Goal: Task Accomplishment & Management: Manage account settings

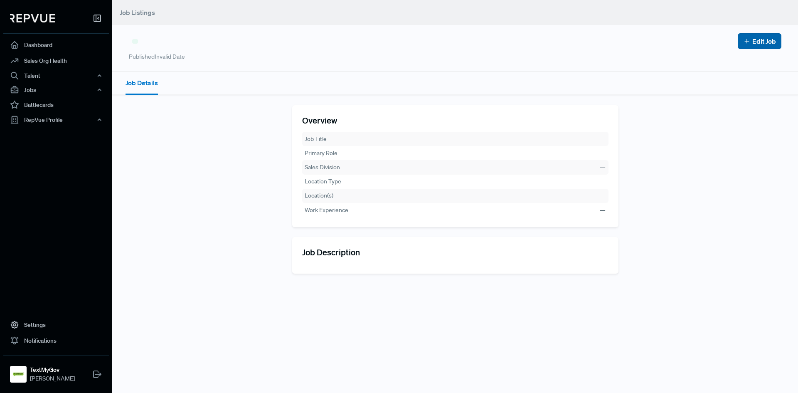
click at [755, 37] on link "Edit Job" at bounding box center [759, 41] width 33 height 10
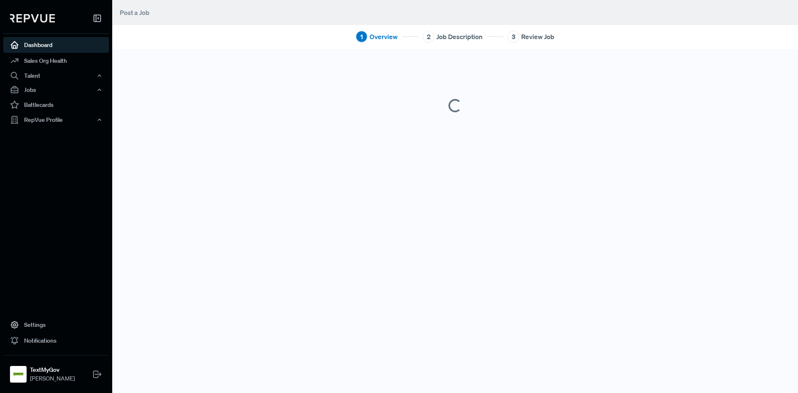
click at [41, 48] on link "Dashboard" at bounding box center [56, 45] width 106 height 16
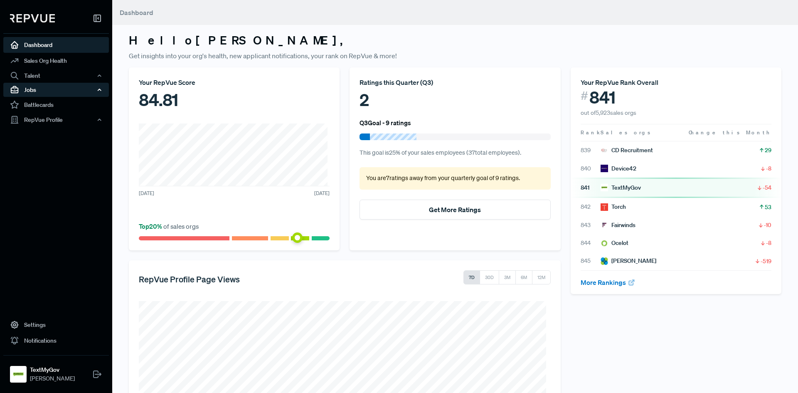
click at [52, 86] on div "Jobs" at bounding box center [56, 90] width 106 height 14
click at [50, 106] on link "Job Listings" at bounding box center [68, 105] width 106 height 13
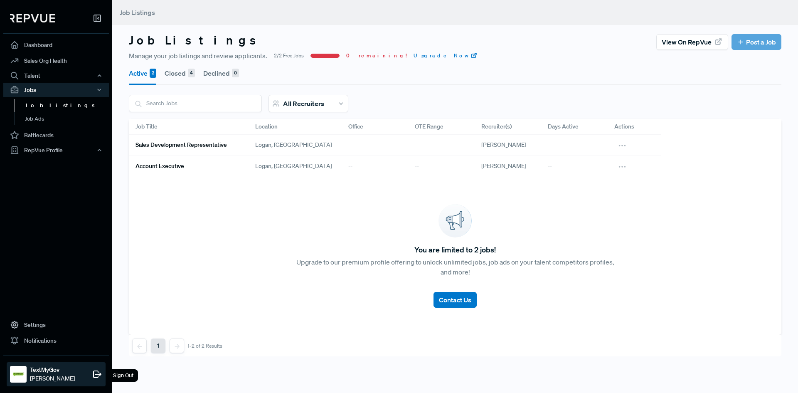
click at [97, 377] on icon at bounding box center [97, 374] width 10 height 10
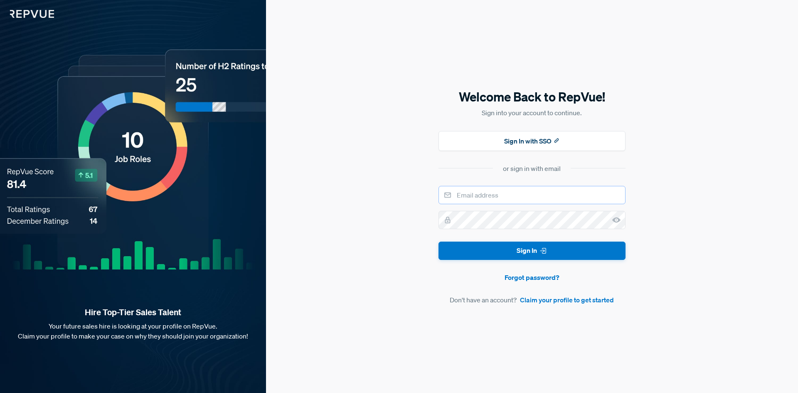
click at [472, 196] on input "email" at bounding box center [532, 195] width 187 height 18
type input "[EMAIL_ADDRESS][DOMAIN_NAME]"
click at [439, 242] on button "Sign In" at bounding box center [532, 251] width 187 height 19
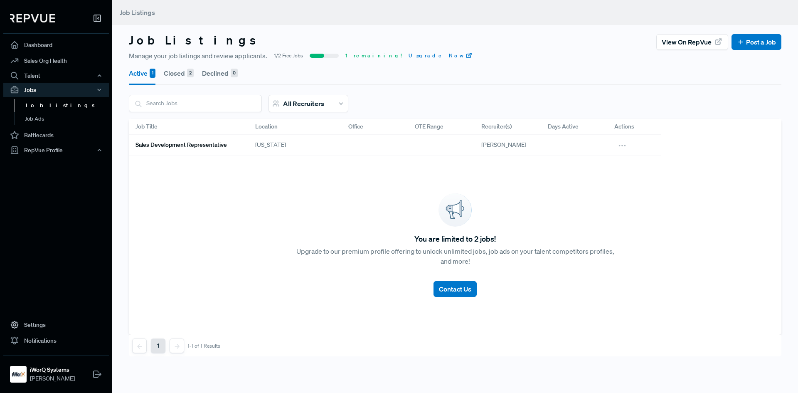
click at [178, 76] on button "Closed 2" at bounding box center [179, 73] width 30 height 23
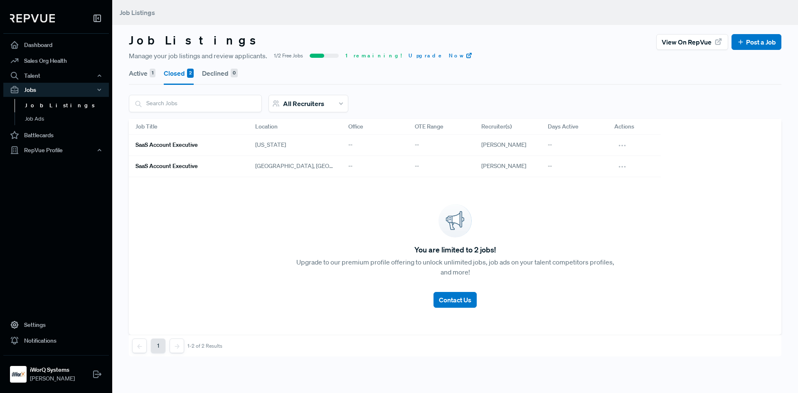
click at [191, 164] on h6 "SaaS Account Executive" at bounding box center [167, 166] width 62 height 7
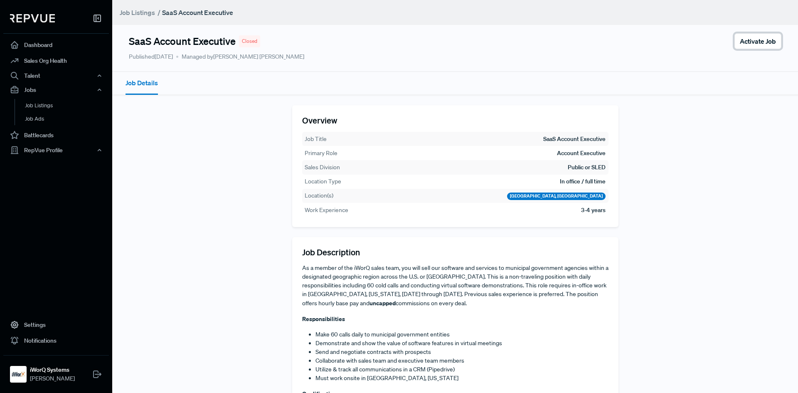
click at [744, 41] on span "Activate Job" at bounding box center [758, 41] width 36 height 10
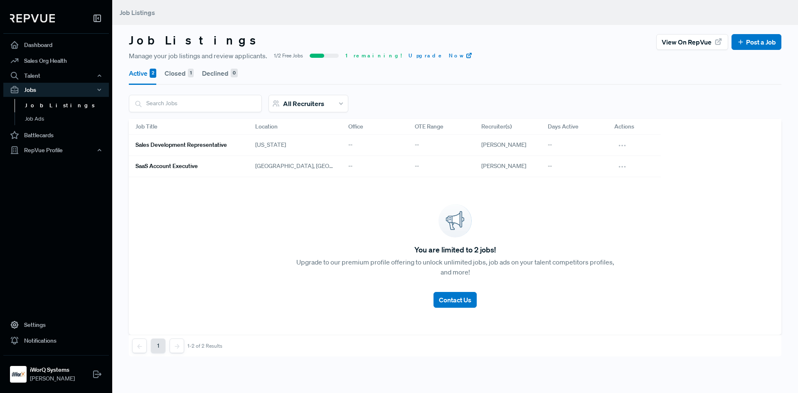
click at [186, 165] on h6 "SaaS Account Executive" at bounding box center [167, 166] width 62 height 7
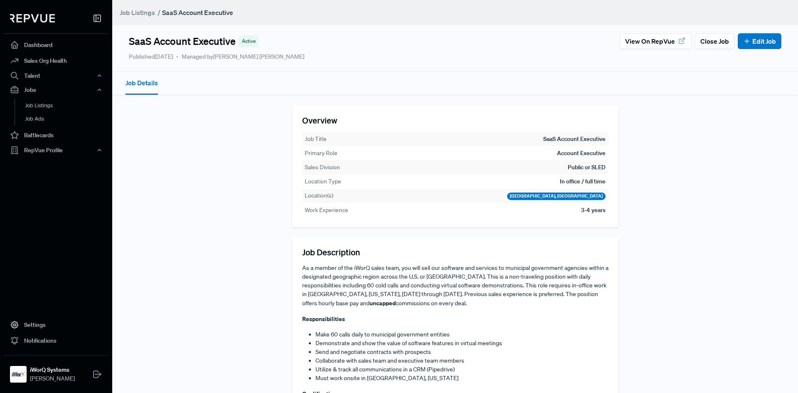
scroll to position [37, 0]
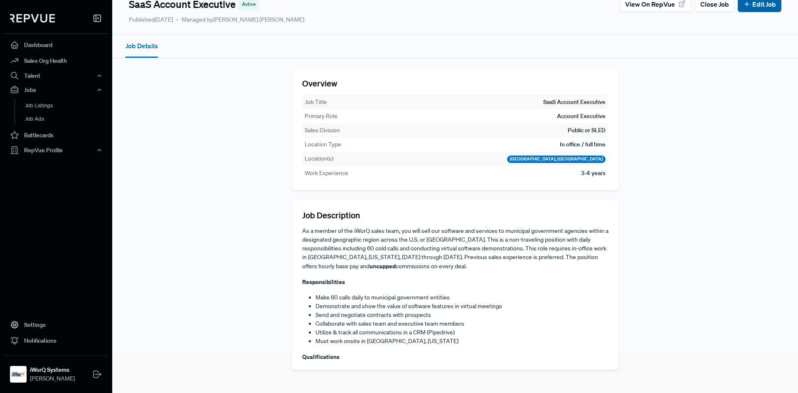
click at [767, 3] on link "Edit Job" at bounding box center [759, 4] width 33 height 10
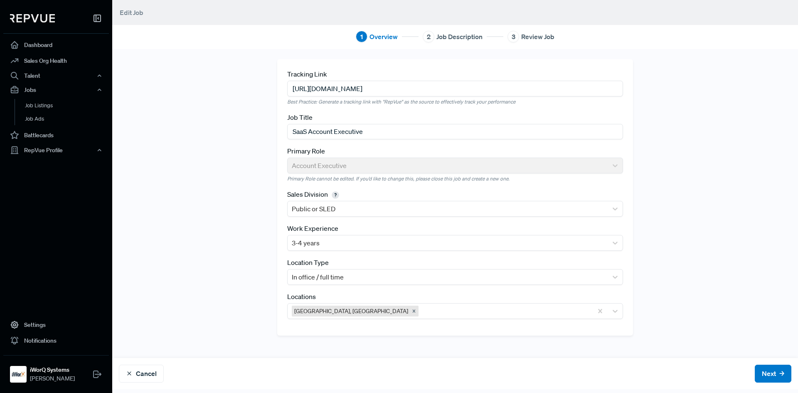
drag, startPoint x: 512, startPoint y: 90, endPoint x: 211, endPoint y: 100, distance: 301.1
click at [211, 100] on div "Tracking Link [URL][DOMAIN_NAME] Best Practice: Generate a tracking link with "…" at bounding box center [455, 203] width 549 height 289
paste input "61"
type input "[URL][DOMAIN_NAME]"
click at [770, 372] on button "Next" at bounding box center [773, 374] width 37 height 18
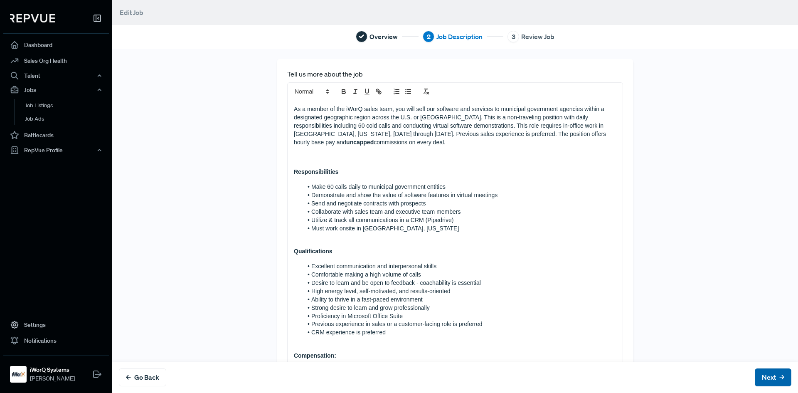
click at [770, 372] on button "Next" at bounding box center [773, 377] width 37 height 18
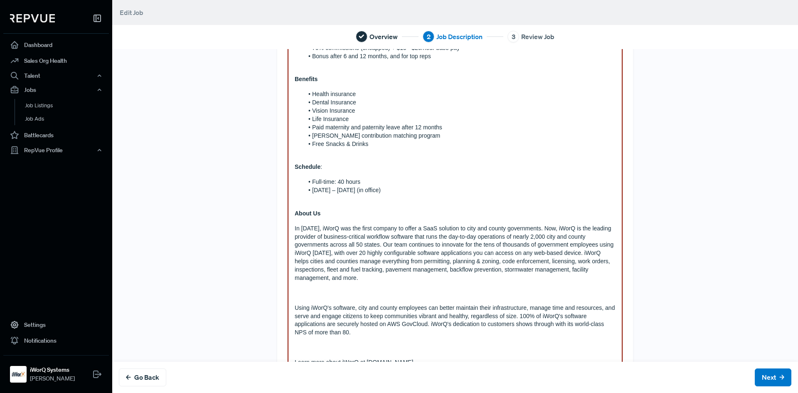
scroll to position [417, 0]
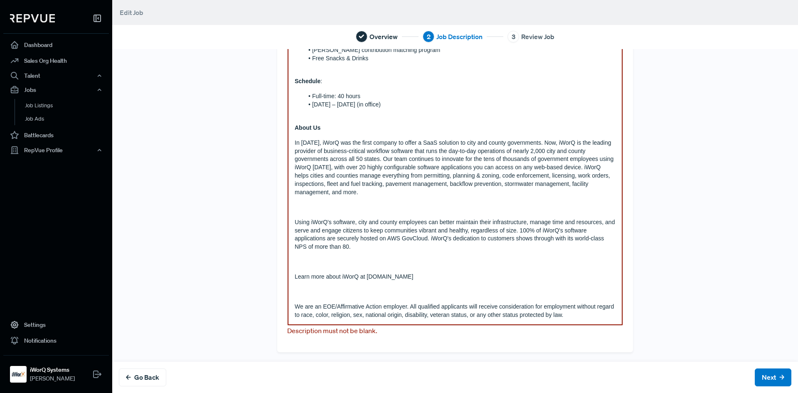
click at [460, 214] on div "As a member of the iWorQ sales team, you will sell our software and services to…" at bounding box center [455, 4] width 335 height 642
click at [755, 378] on button "Next" at bounding box center [773, 377] width 37 height 18
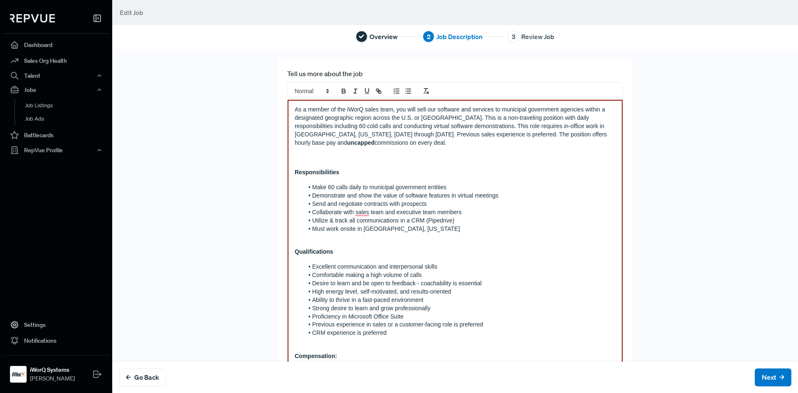
scroll to position [0, 0]
click at [506, 207] on li "Send and negotiate contracts with prospects" at bounding box center [459, 204] width 312 height 8
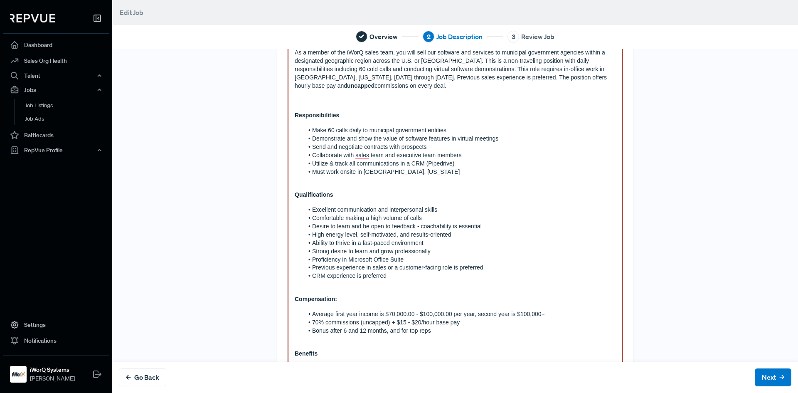
scroll to position [349, 0]
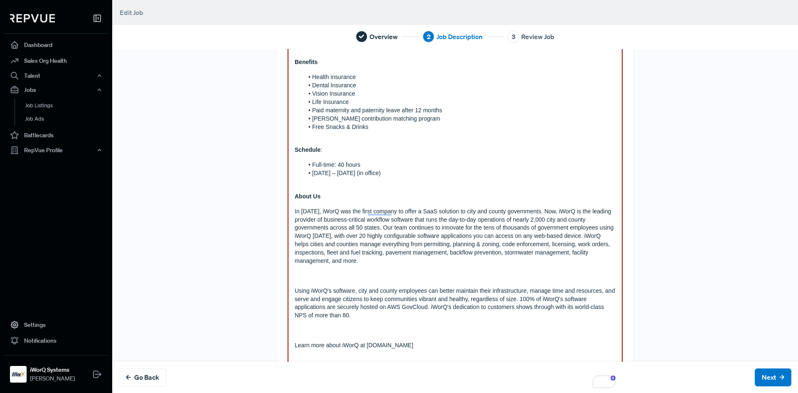
click at [472, 196] on p "About Us" at bounding box center [455, 196] width 321 height 8
click at [692, 252] on div "Tell us more about the job As a member of the iWorQ sales team, you will sell o…" at bounding box center [455, 65] width 549 height 710
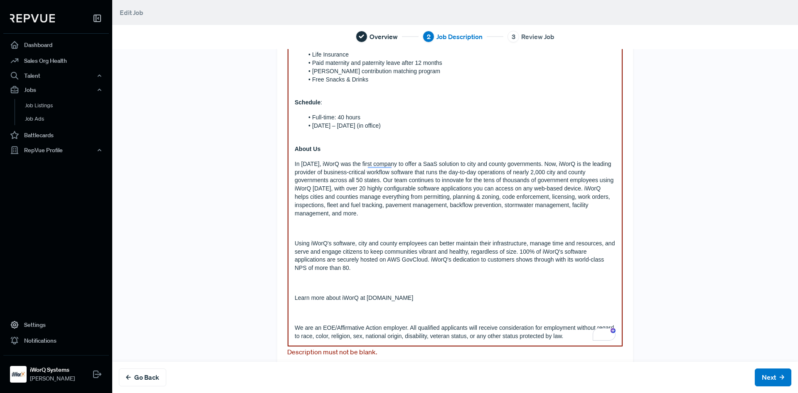
scroll to position [424, 0]
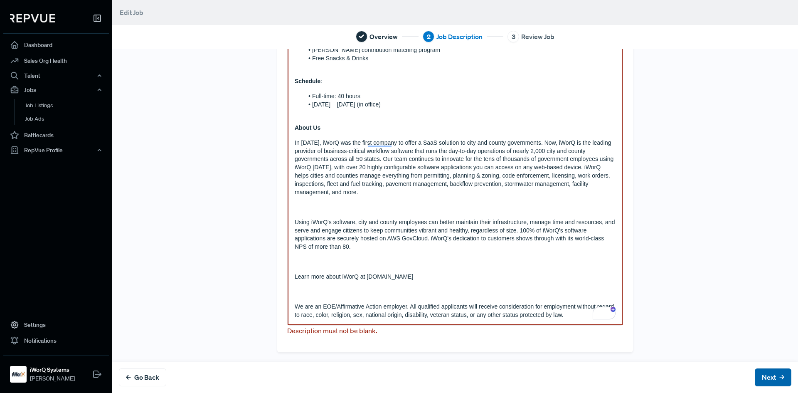
click at [765, 371] on button "Next" at bounding box center [773, 377] width 37 height 18
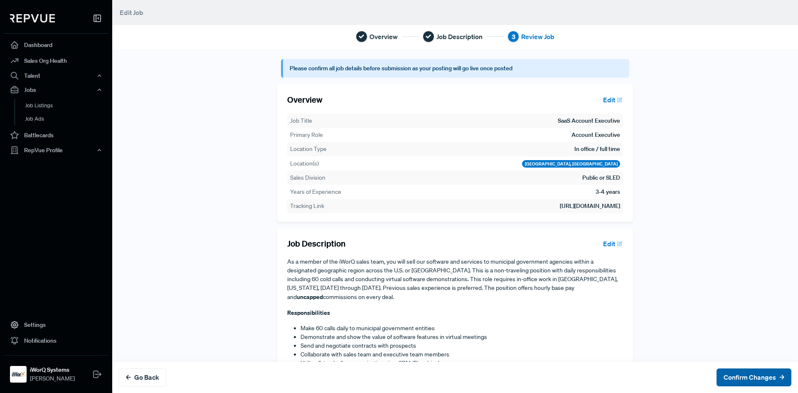
click at [761, 375] on button "Confirm Changes" at bounding box center [754, 377] width 75 height 18
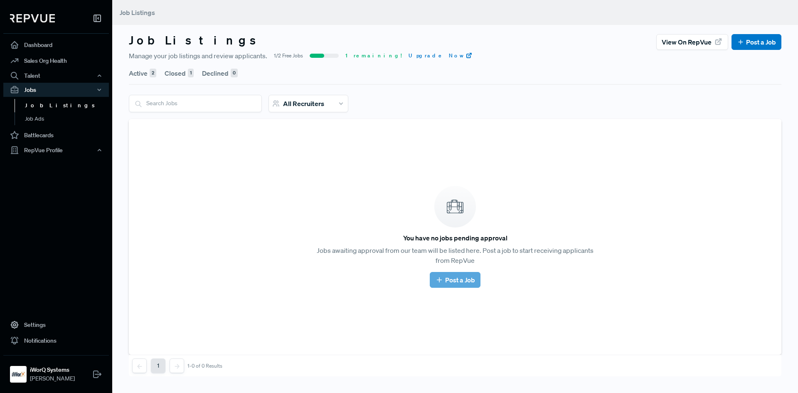
click at [140, 75] on button "Active 2" at bounding box center [142, 73] width 27 height 23
